Goal: Information Seeking & Learning: Learn about a topic

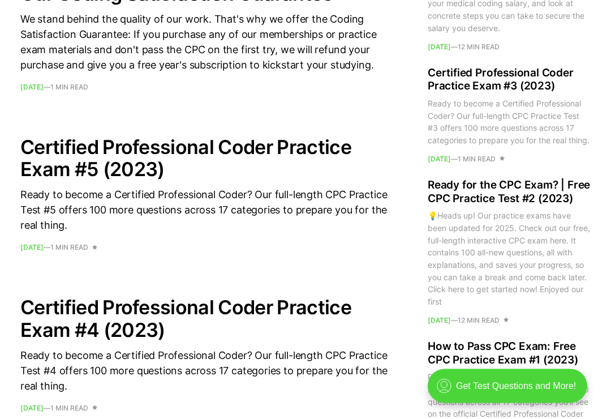
scroll to position [871, 0]
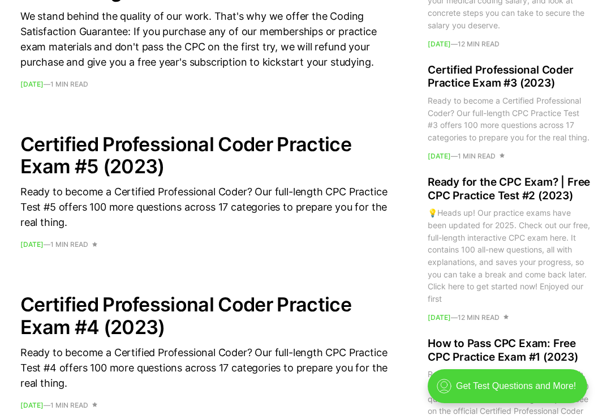
click at [92, 164] on h2 "Certified Professional Coder Practice Exam #5 (2023)" at bounding box center [205, 155] width 371 height 44
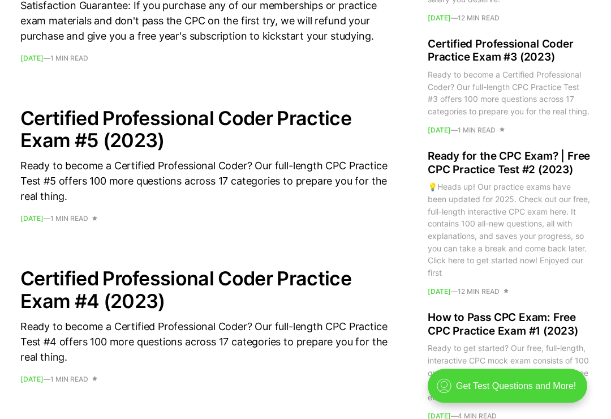
scroll to position [897, 0]
click at [482, 177] on h2 "Ready for the CPC Exam? | Free CPC Practice Test #2 (2023)" at bounding box center [509, 162] width 163 height 27
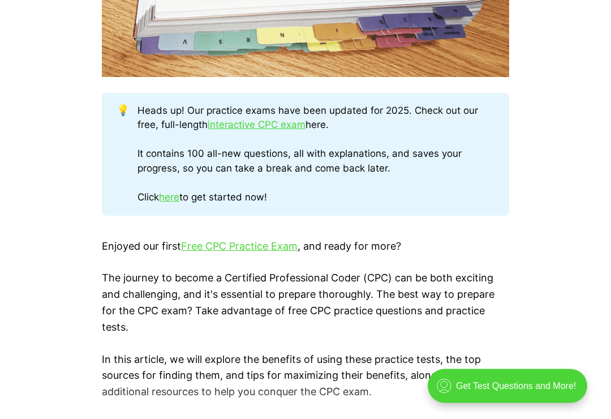
scroll to position [574, 0]
click at [223, 241] on link "Free CPC Practice Exam" at bounding box center [239, 246] width 117 height 12
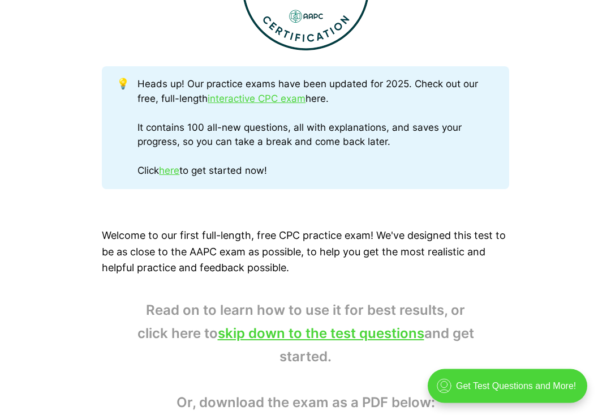
scroll to position [551, 0]
click at [168, 165] on link "here" at bounding box center [169, 170] width 20 height 11
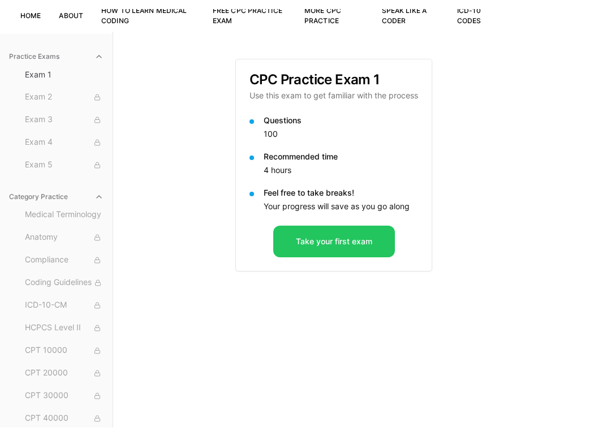
scroll to position [87, 0]
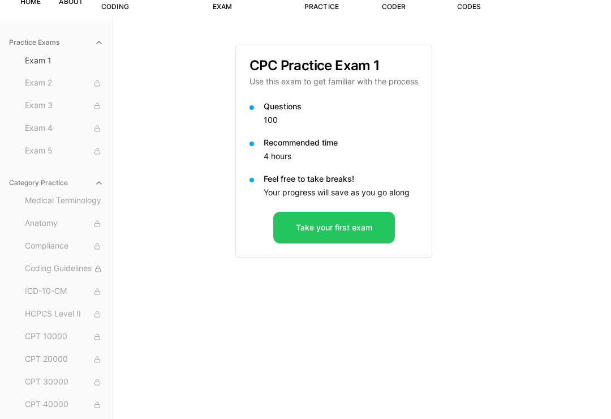
click at [313, 227] on button "Take your first exam" at bounding box center [334, 228] width 122 height 32
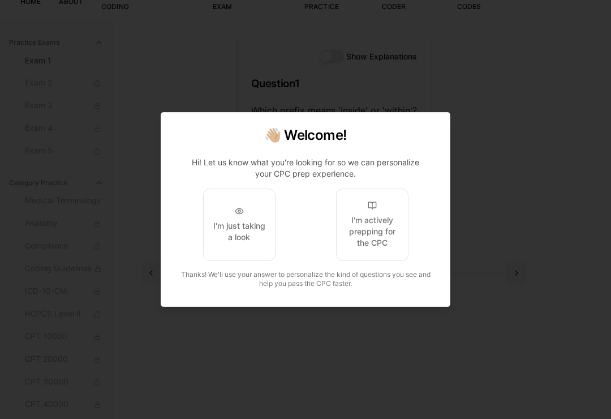
click at [370, 240] on div "I'm actively prepping for the CPC" at bounding box center [372, 231] width 53 height 34
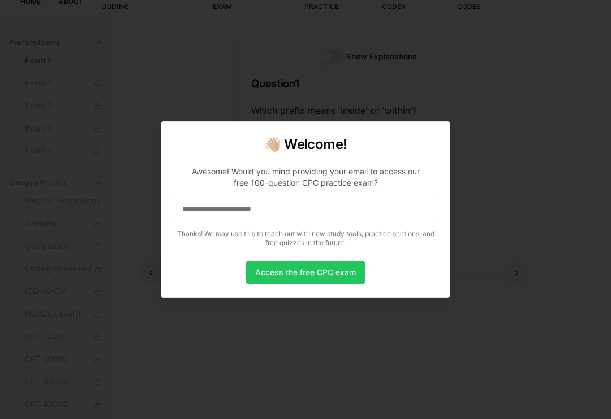
click at [196, 215] on input at bounding box center [305, 208] width 261 height 23
click at [203, 218] on input "*" at bounding box center [305, 208] width 261 height 23
click at [329, 214] on input "**" at bounding box center [305, 208] width 261 height 23
click at [335, 220] on input "***" at bounding box center [305, 208] width 261 height 23
click at [220, 220] on input "****" at bounding box center [305, 208] width 261 height 23
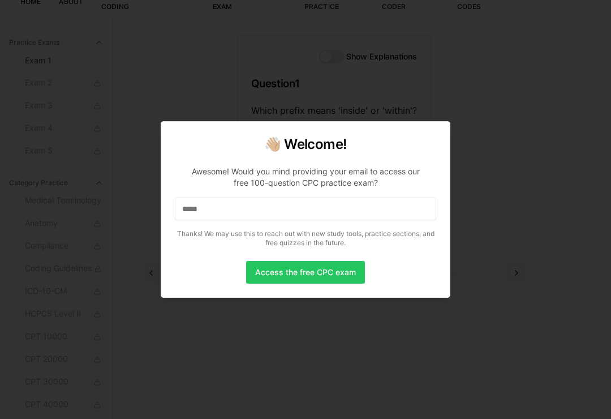
click at [532, 151] on div at bounding box center [305, 209] width 611 height 419
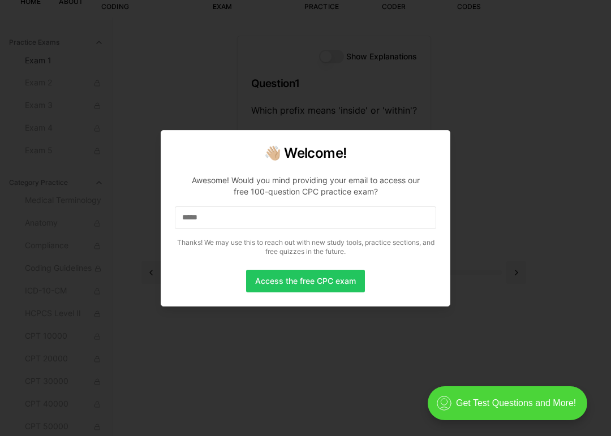
scroll to position [0, 0]
click at [549, 399] on div at bounding box center [305, 218] width 611 height 436
click at [524, 393] on div at bounding box center [305, 218] width 611 height 436
click at [532, 392] on div at bounding box center [305, 218] width 611 height 436
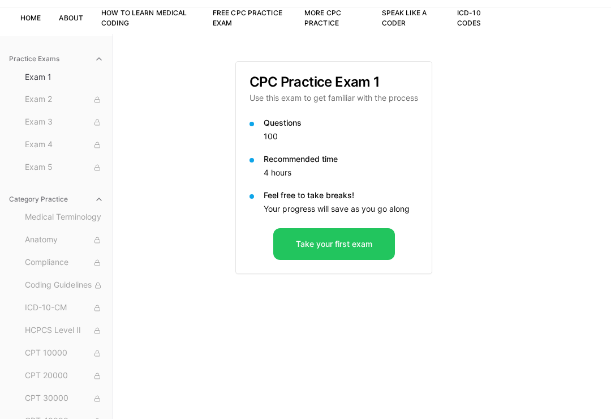
click at [343, 256] on button "Take your first exam" at bounding box center [334, 244] width 122 height 32
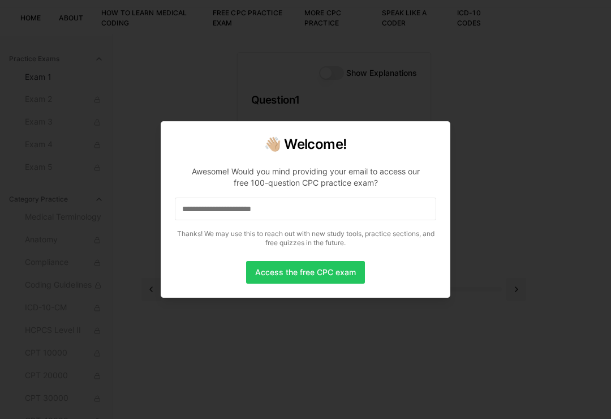
click at [353, 237] on p "Thanks! We may use this to reach out with new study tools, practice sections, a…" at bounding box center [305, 238] width 261 height 18
click at [267, 213] on input at bounding box center [305, 208] width 261 height 23
click at [211, 210] on input "*" at bounding box center [305, 208] width 261 height 23
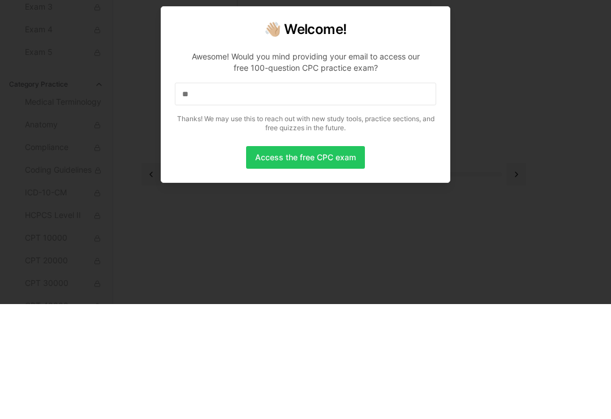
scroll to position [104, 0]
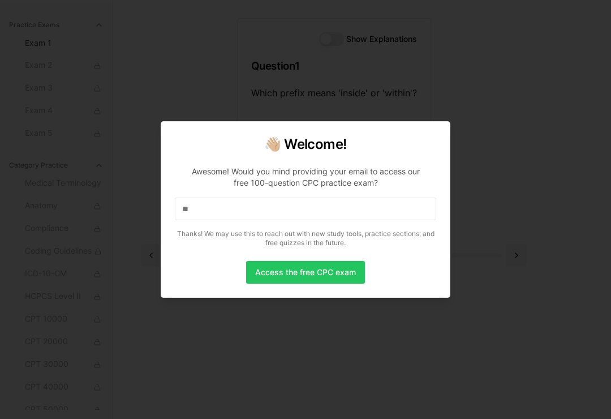
click at [226, 208] on input "**" at bounding box center [305, 208] width 261 height 23
click at [220, 210] on input "***" at bounding box center [305, 208] width 261 height 23
click at [227, 211] on input "****" at bounding box center [305, 208] width 261 height 23
click at [237, 214] on input "*****" at bounding box center [305, 208] width 261 height 23
click at [258, 205] on input "******" at bounding box center [305, 208] width 261 height 23
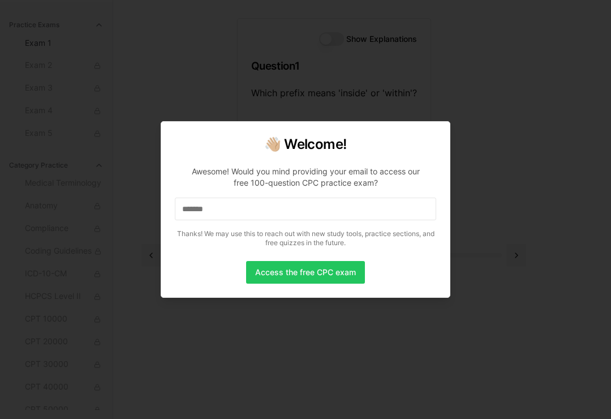
click at [398, 326] on div at bounding box center [305, 209] width 611 height 419
click at [244, 210] on input "*******" at bounding box center [305, 208] width 261 height 23
click at [253, 208] on input "********" at bounding box center [305, 208] width 261 height 23
click at [254, 209] on input "*********" at bounding box center [305, 208] width 261 height 23
click at [242, 208] on input "**********" at bounding box center [305, 208] width 261 height 23
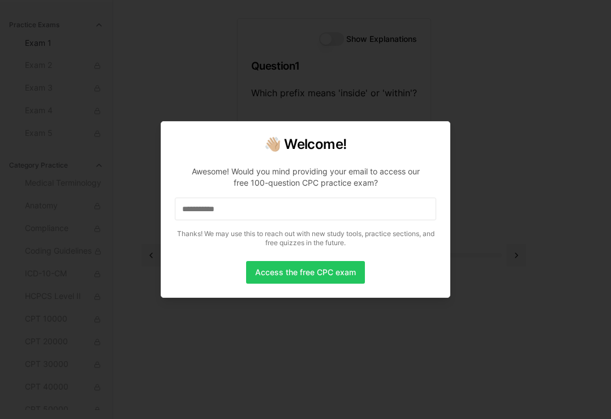
click at [248, 208] on input "**********" at bounding box center [305, 208] width 261 height 23
click at [274, 212] on input "**********" at bounding box center [305, 208] width 261 height 23
click at [273, 207] on input "**********" at bounding box center [305, 208] width 261 height 23
click at [286, 207] on input "**********" at bounding box center [305, 208] width 261 height 23
click at [289, 202] on input "**********" at bounding box center [305, 208] width 261 height 23
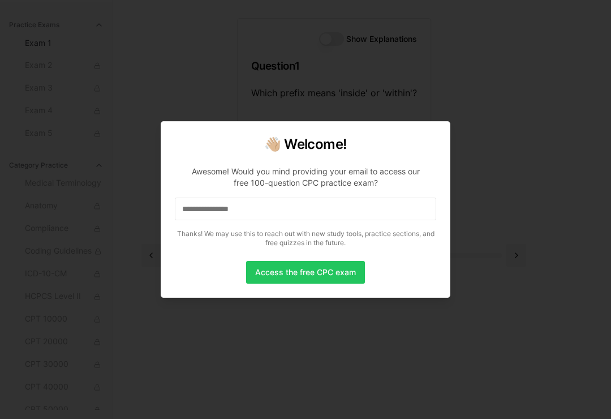
click at [306, 210] on input "**********" at bounding box center [305, 208] width 261 height 23
click at [403, 170] on div "Awesome! Would you mind providing your email to access our free 100-question CP…" at bounding box center [305, 177] width 243 height 23
click at [279, 212] on input "**********" at bounding box center [305, 208] width 261 height 23
click at [266, 211] on input "**********" at bounding box center [305, 208] width 261 height 23
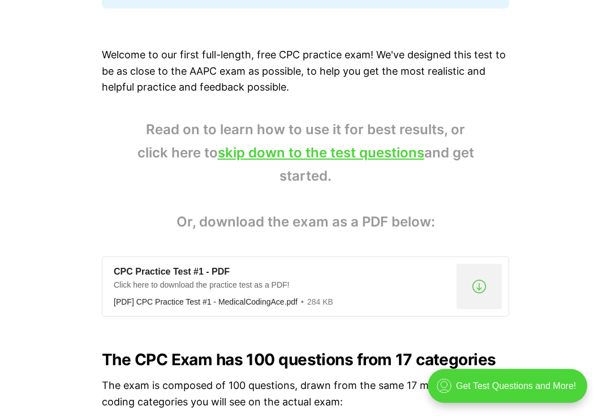
scroll to position [732, 0]
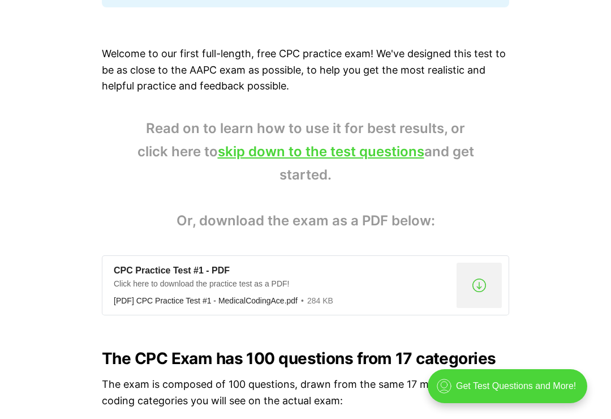
click at [352, 143] on link "skip down to the test questions" at bounding box center [321, 151] width 207 height 16
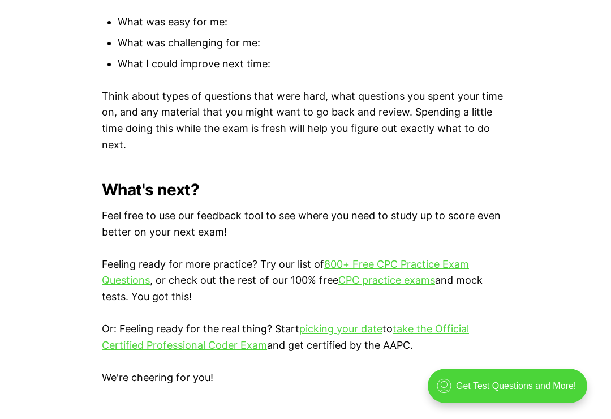
scroll to position [3188, 0]
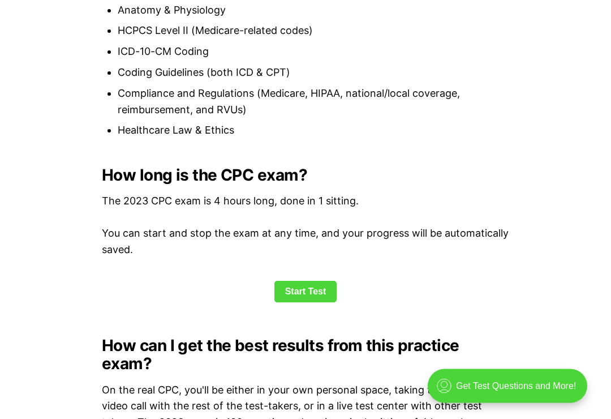
scroll to position [1400, 0]
click at [313, 281] on link "Start Test" at bounding box center [305, 292] width 63 height 22
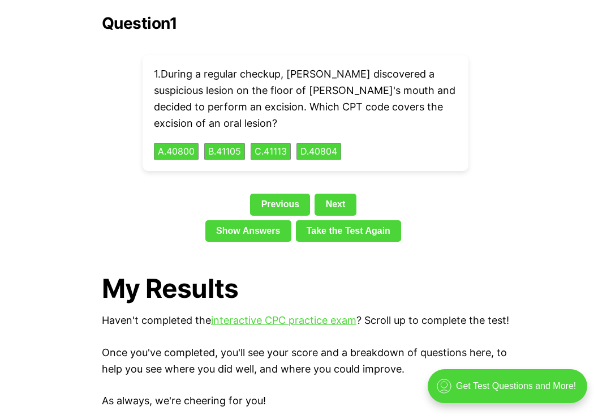
click at [258, 220] on link "Show Answers" at bounding box center [248, 231] width 86 height 22
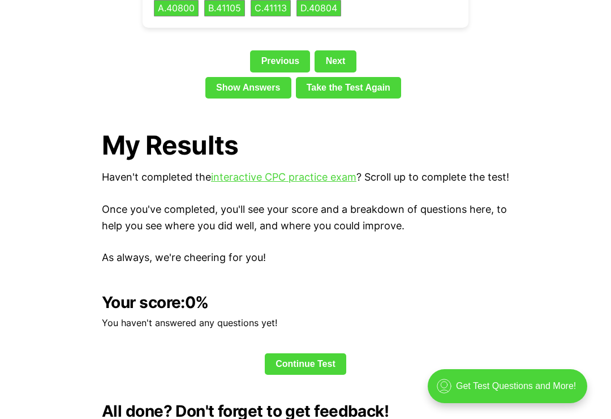
scroll to position [2740, 0]
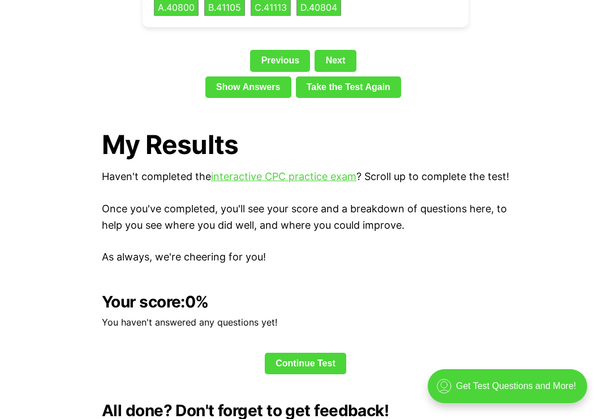
click at [321, 352] on link "Continue Test" at bounding box center [305, 363] width 81 height 22
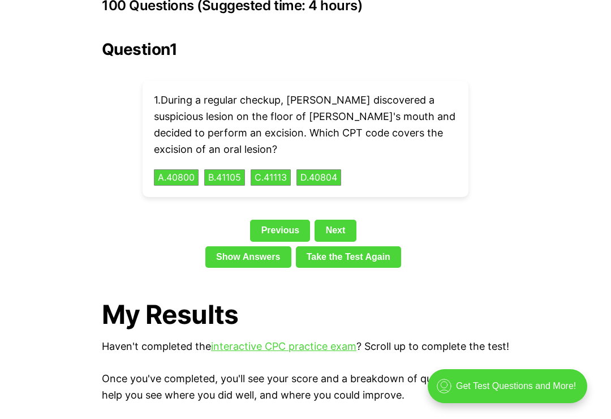
click at [291, 169] on button "C . 41113" at bounding box center [271, 177] width 40 height 17
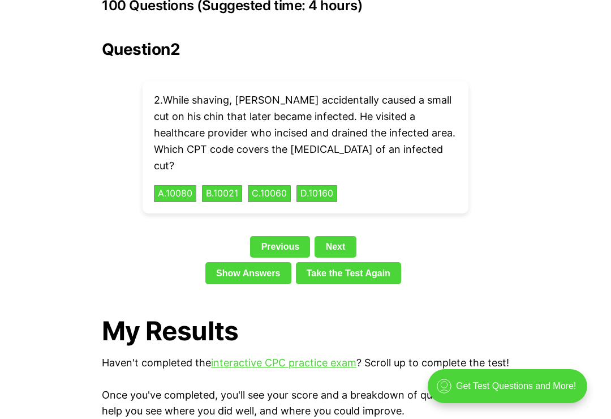
scroll to position [2758, 0]
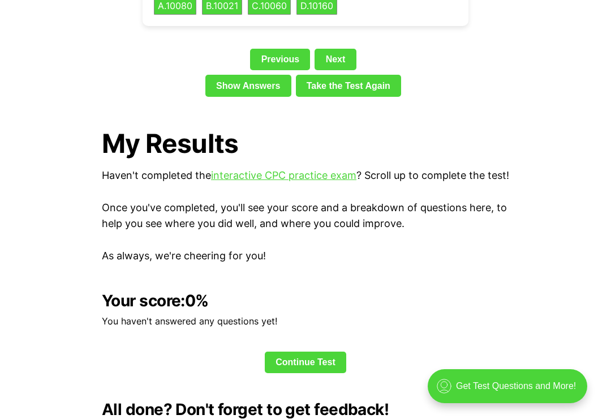
scroll to position [2597, 0]
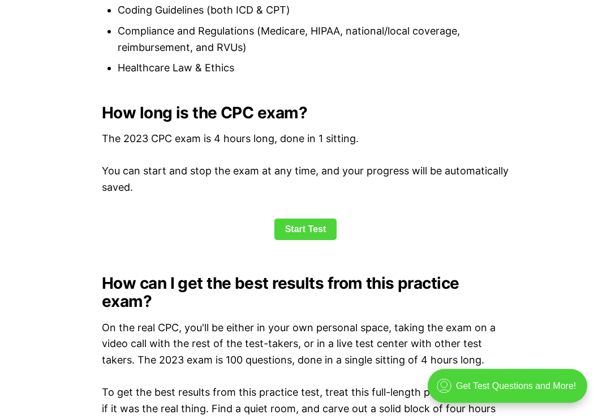
scroll to position [1456, 0]
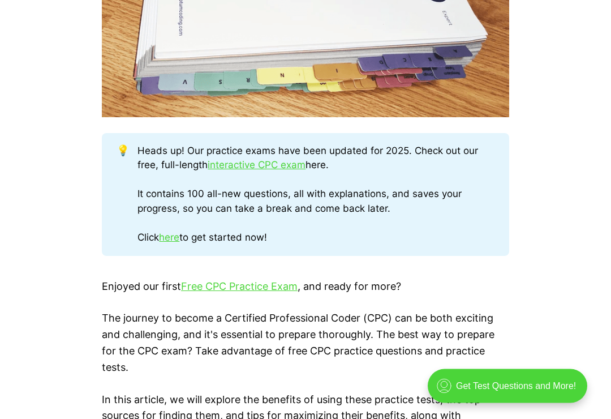
scroll to position [534, 0]
click at [254, 163] on link "interactive CPC exam" at bounding box center [257, 164] width 98 height 11
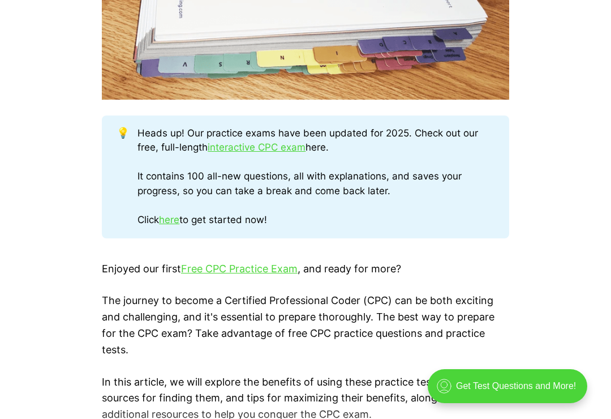
click at [244, 263] on link "Free CPC Practice Exam" at bounding box center [239, 269] width 117 height 12
click at [253, 263] on link "Free CPC Practice Exam" at bounding box center [239, 269] width 117 height 12
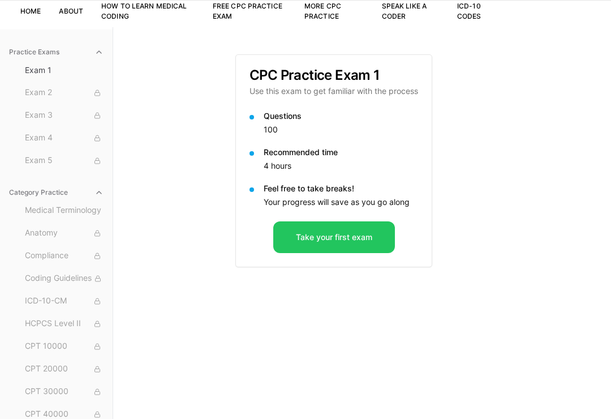
scroll to position [87, 0]
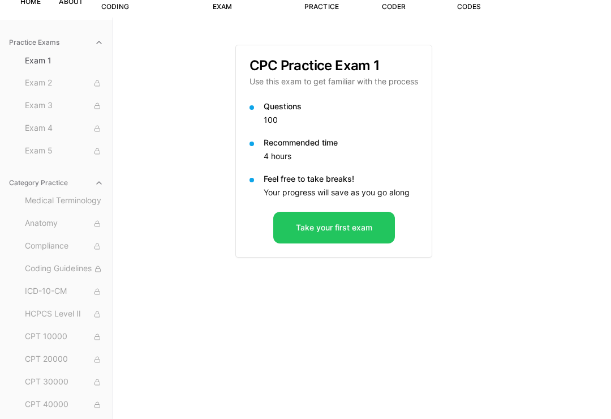
click at [315, 219] on button "Take your first exam" at bounding box center [334, 228] width 122 height 32
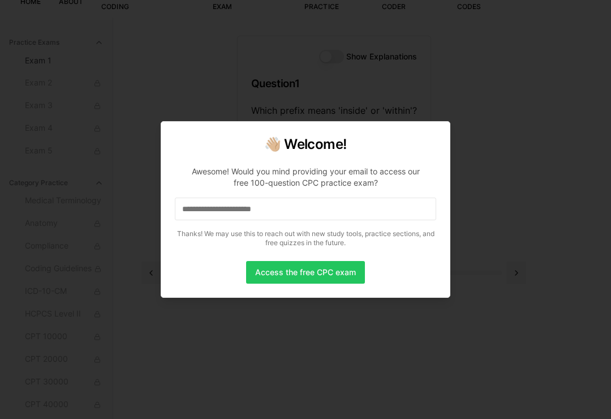
click at [199, 208] on input at bounding box center [305, 208] width 261 height 23
click at [215, 214] on input "*" at bounding box center [305, 208] width 261 height 23
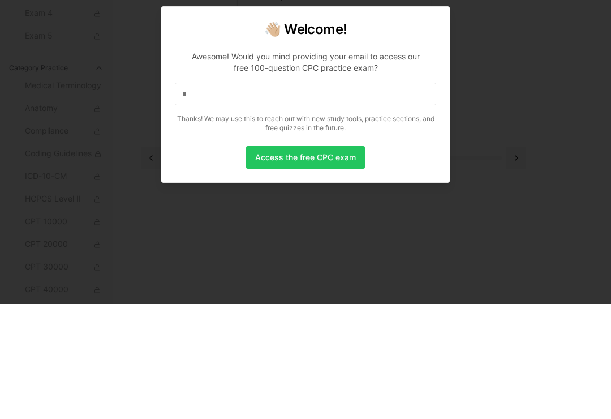
click at [382, 197] on input "*" at bounding box center [305, 208] width 261 height 23
click at [325, 261] on button "Access the free CPC exam" at bounding box center [305, 272] width 119 height 23
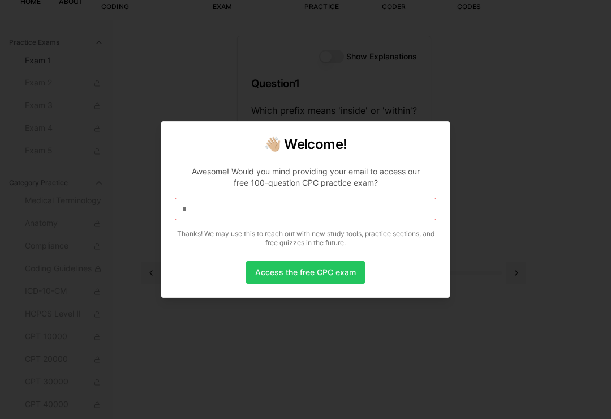
click at [261, 241] on p "Thanks! We may use this to reach out with new study tools, practice sections, a…" at bounding box center [305, 238] width 261 height 18
click at [254, 214] on input "*" at bounding box center [305, 208] width 261 height 23
click at [328, 280] on button "Access the free CPC exam" at bounding box center [305, 272] width 119 height 23
click at [328, 272] on button "Access the free CPC exam" at bounding box center [305, 272] width 119 height 23
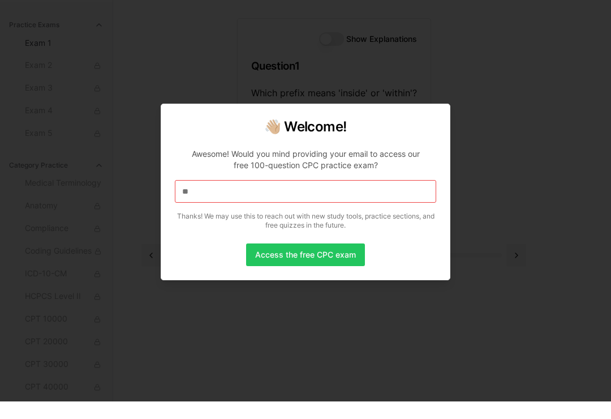
scroll to position [104, 0]
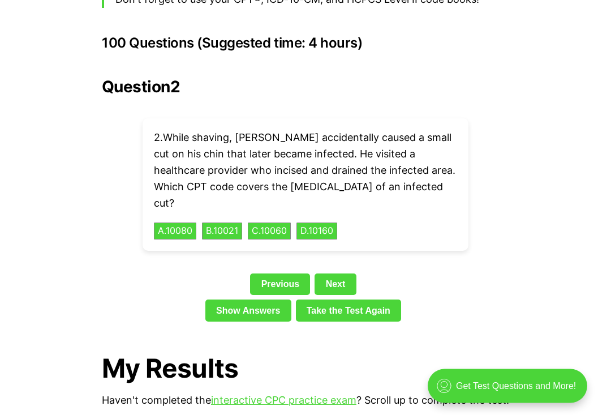
scroll to position [2533, 0]
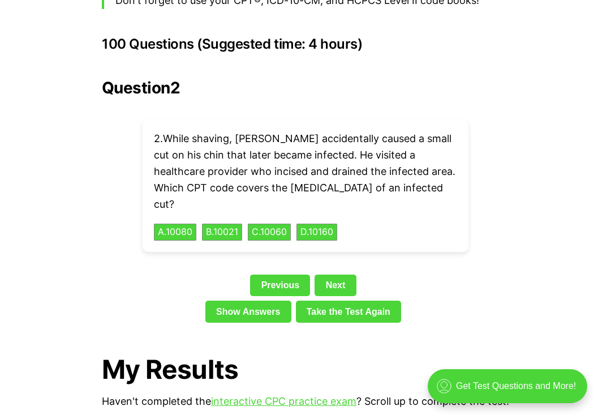
click at [233, 300] on link "Show Answers" at bounding box center [248, 311] width 86 height 22
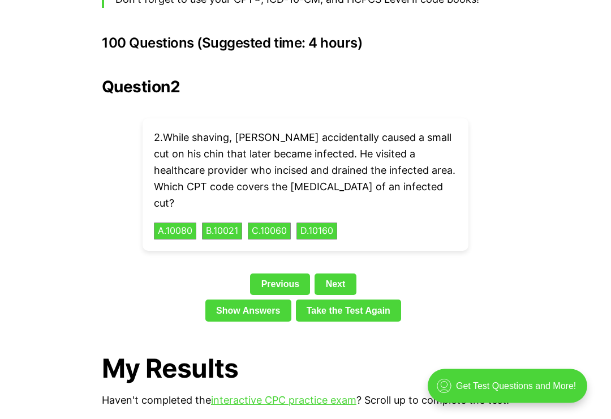
scroll to position [2534, 0]
click at [291, 222] on button "C . 10060" at bounding box center [269, 230] width 43 height 17
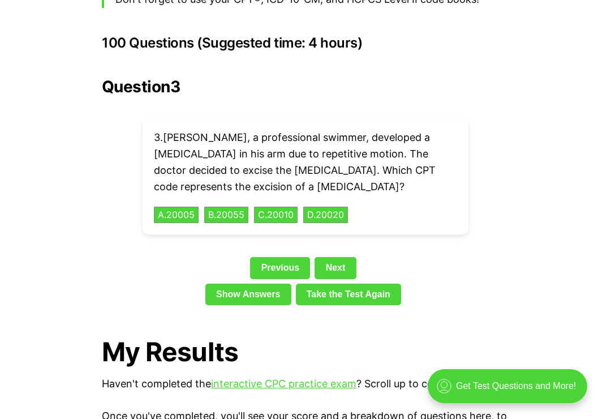
click at [350, 257] on link "Next" at bounding box center [335, 268] width 41 height 22
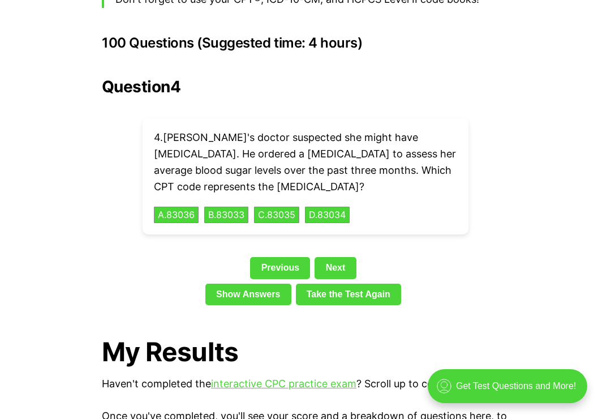
click at [353, 257] on link "Next" at bounding box center [335, 268] width 41 height 22
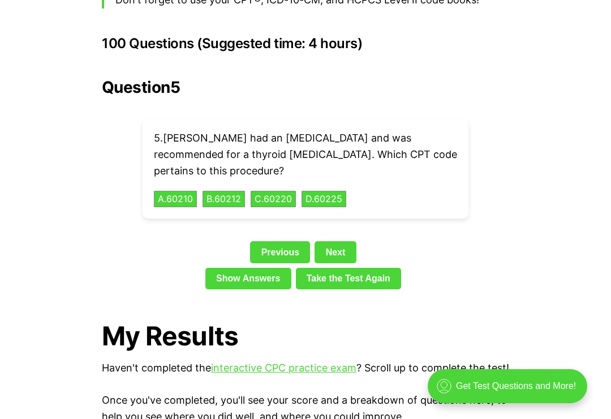
scroll to position [2531, 0]
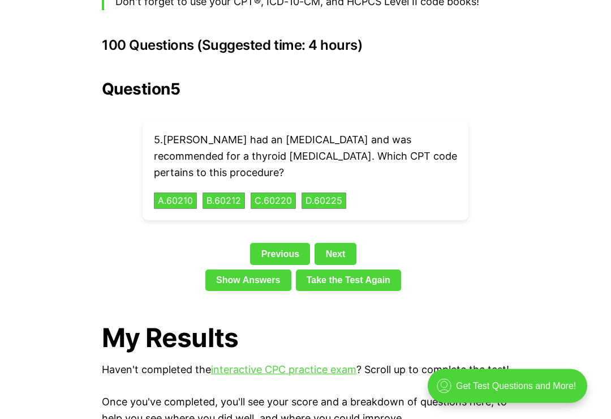
click at [354, 243] on link "Next" at bounding box center [335, 254] width 41 height 22
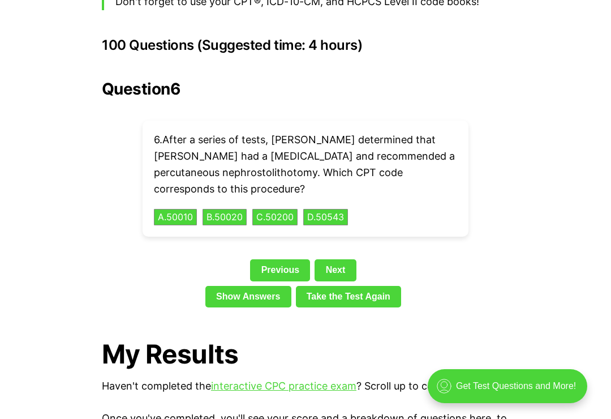
click at [342, 259] on link "Next" at bounding box center [335, 270] width 41 height 22
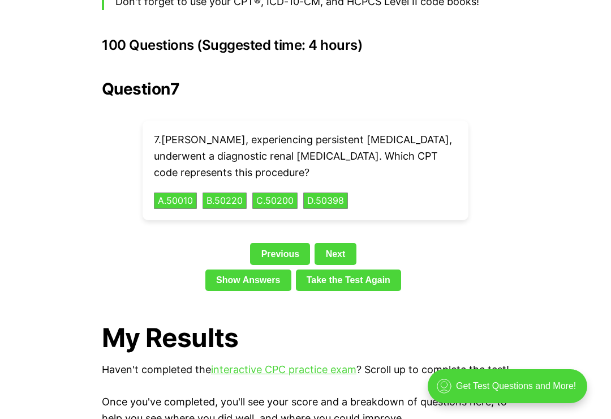
click at [345, 243] on link "Next" at bounding box center [335, 254] width 41 height 22
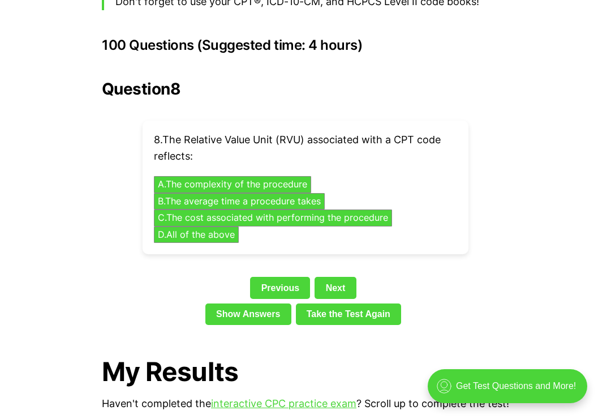
click at [259, 204] on div "8 . The Relative Value Unit (RVU) associated with a CPT code reflects: A . The …" at bounding box center [306, 188] width 326 height 134
click at [239, 226] on button "D . All of the above" at bounding box center [196, 234] width 85 height 17
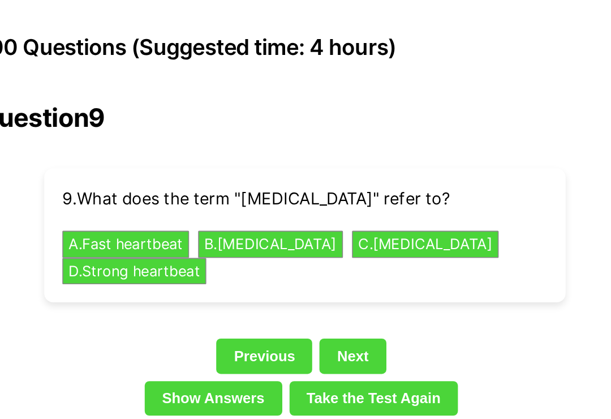
click at [239, 160] on button "B . [MEDICAL_DATA]" at bounding box center [284, 168] width 91 height 17
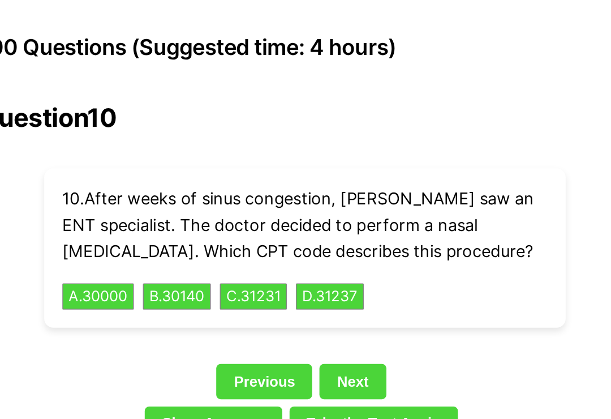
click at [315, 243] on link "Next" at bounding box center [335, 254] width 41 height 22
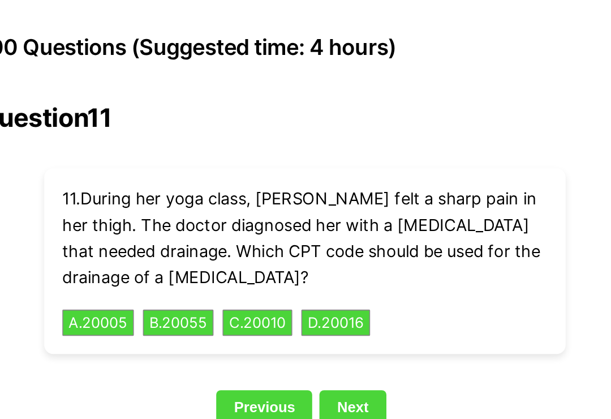
click at [315, 260] on link "Next" at bounding box center [335, 271] width 41 height 22
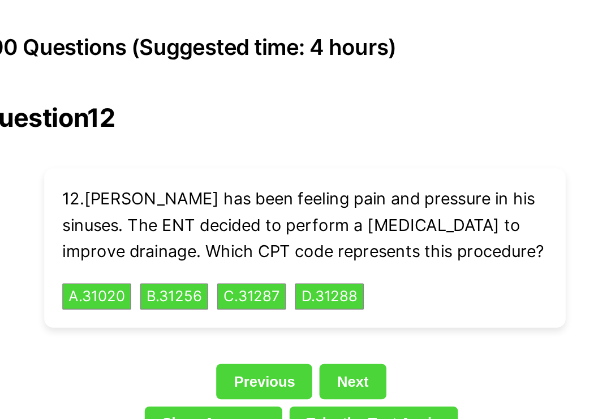
click at [315, 243] on link "Next" at bounding box center [335, 254] width 41 height 22
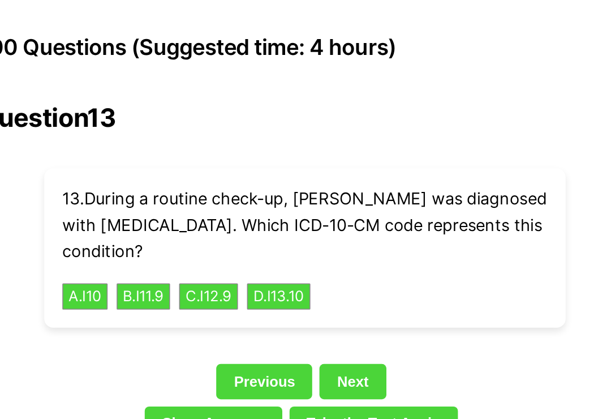
click at [154, 193] on button "A . I10" at bounding box center [168, 201] width 28 height 17
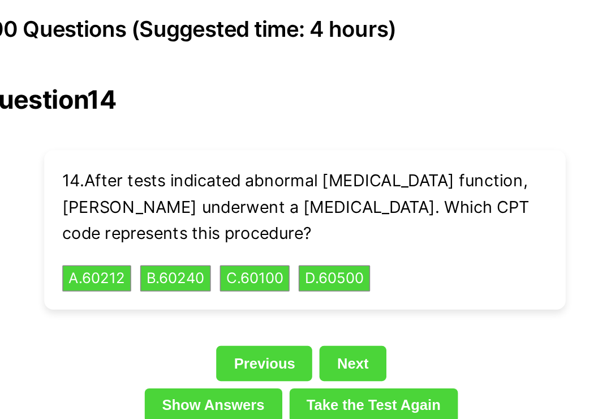
click at [315, 243] on link "Next" at bounding box center [335, 254] width 41 height 22
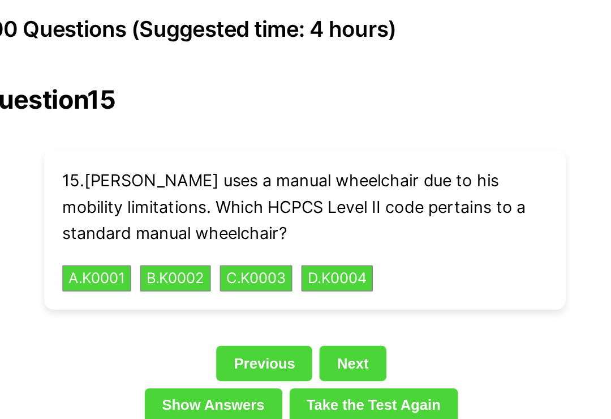
click at [154, 193] on button "A . K0001" at bounding box center [175, 201] width 43 height 17
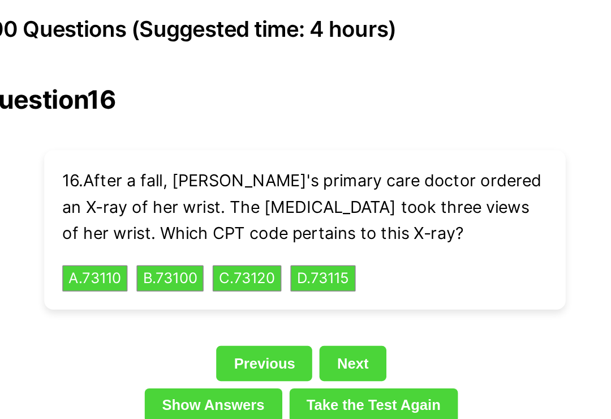
click at [315, 243] on link "Next" at bounding box center [335, 254] width 41 height 22
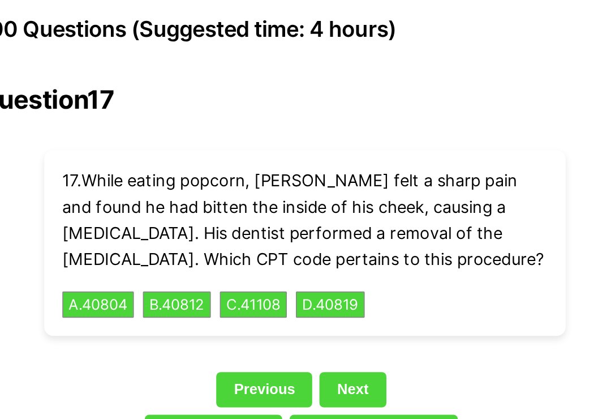
click at [315, 260] on link "Next" at bounding box center [335, 271] width 41 height 22
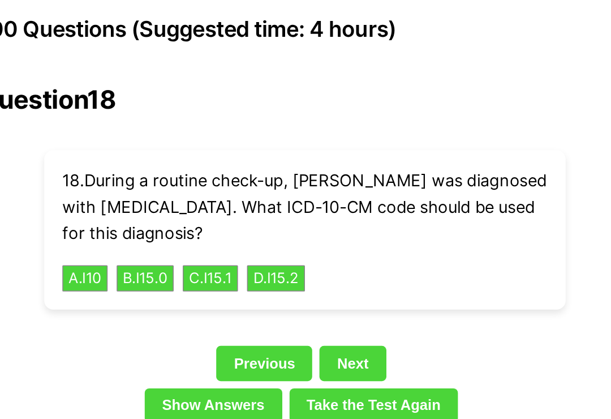
click at [143, 132] on div "18 . During a routine check-up, [PERSON_NAME] was diagnosed with [MEDICAL_DATA]…" at bounding box center [306, 171] width 326 height 100
click at [154, 193] on button "A . I10" at bounding box center [168, 201] width 28 height 17
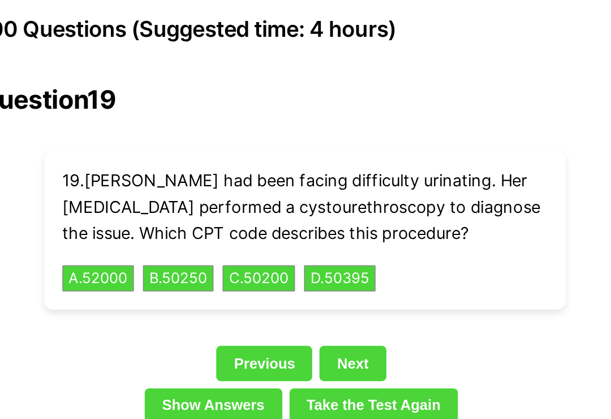
click at [315, 243] on link "Next" at bounding box center [335, 254] width 41 height 22
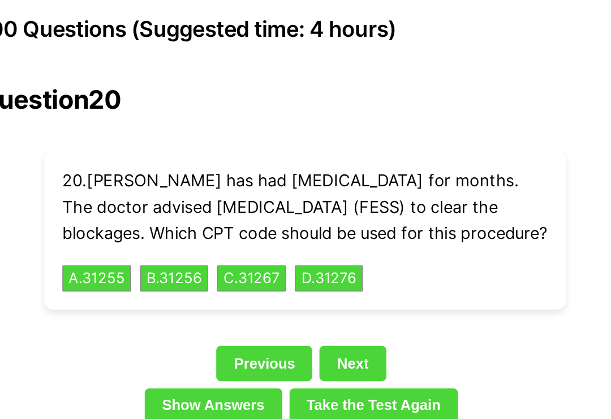
click at [315, 243] on link "Next" at bounding box center [335, 254] width 41 height 22
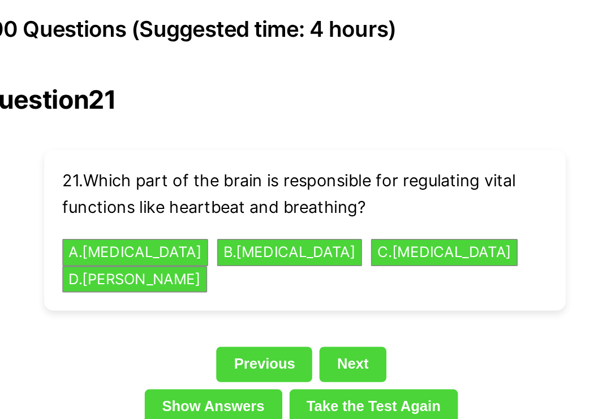
click at [251, 177] on button "B . [MEDICAL_DATA]" at bounding box center [296, 185] width 91 height 17
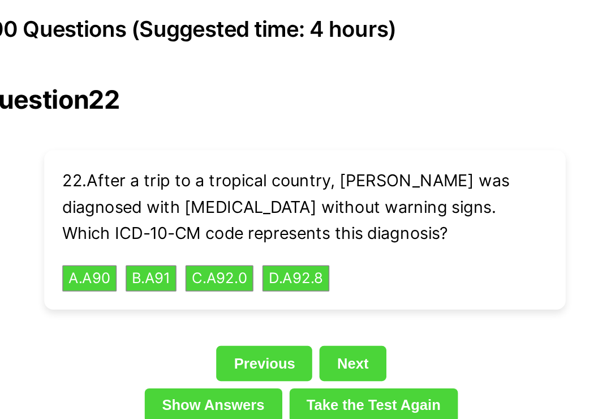
click at [154, 193] on button "A . A90" at bounding box center [171, 201] width 34 height 17
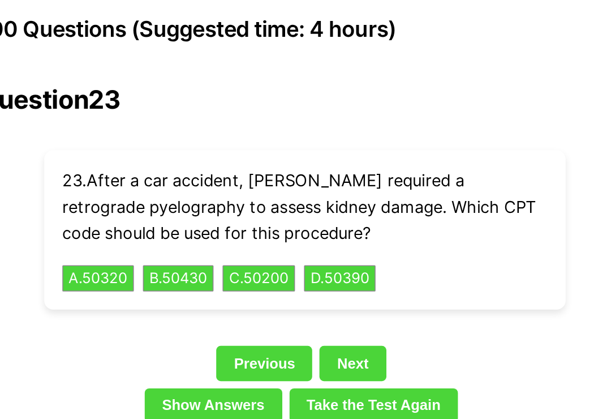
click at [315, 243] on link "Next" at bounding box center [335, 254] width 41 height 22
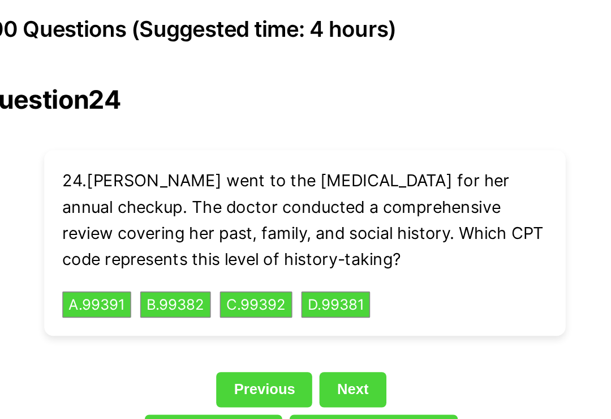
click at [315, 260] on link "Next" at bounding box center [335, 271] width 41 height 22
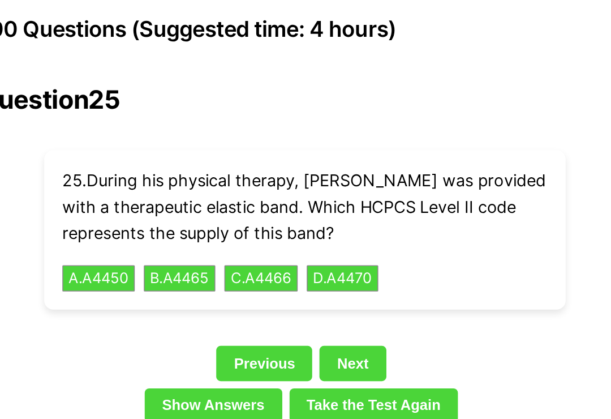
click at [255, 193] on button "C . A4466" at bounding box center [278, 201] width 46 height 17
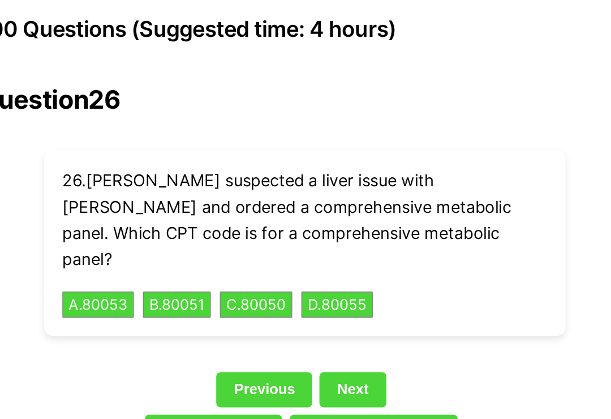
click at [315, 260] on link "Next" at bounding box center [335, 271] width 41 height 22
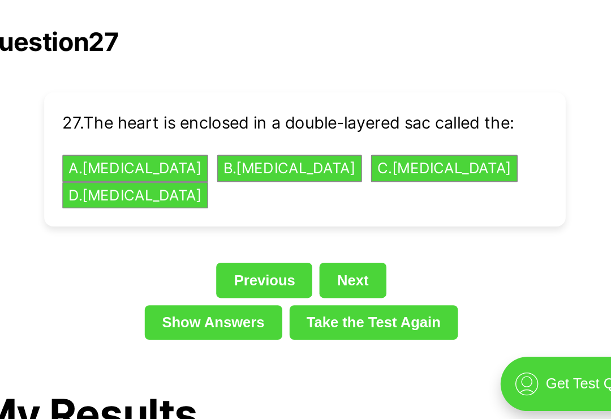
scroll to position [2482, 0]
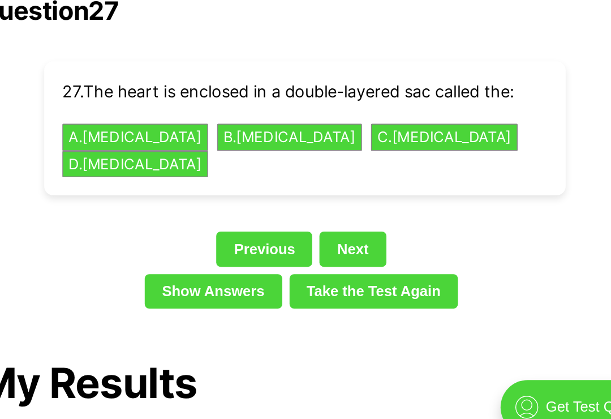
click at [154, 209] on button "A . [MEDICAL_DATA]" at bounding box center [199, 217] width 91 height 17
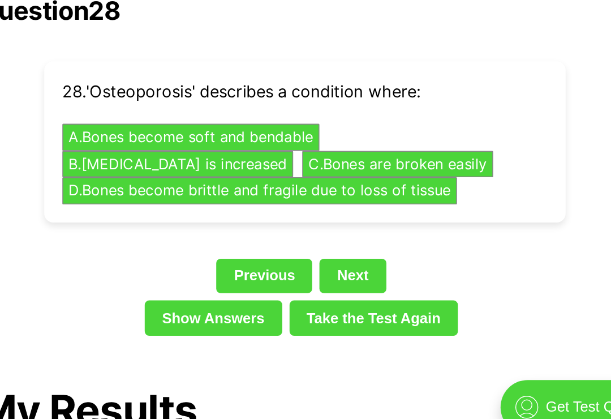
click at [161, 242] on button "D . Bones become brittle and fragile due to loss of tissue" at bounding box center [277, 250] width 247 height 17
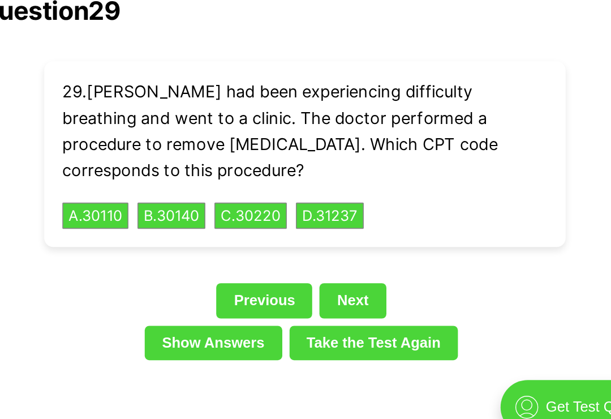
click at [315, 308] on link "Next" at bounding box center [335, 319] width 41 height 22
